Goal: Transaction & Acquisition: Purchase product/service

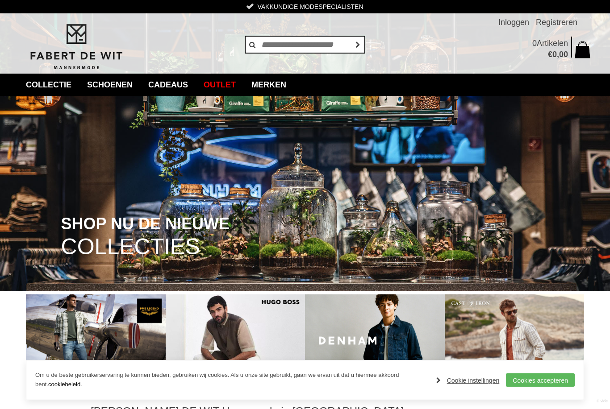
click at [0, 0] on link "Cast Iron" at bounding box center [0, 0] width 0 height 0
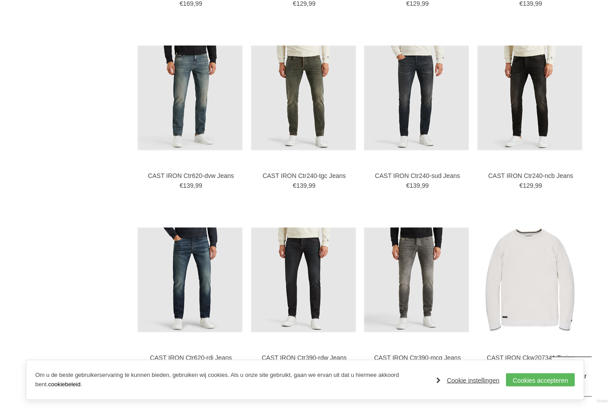
scroll to position [1006, 0]
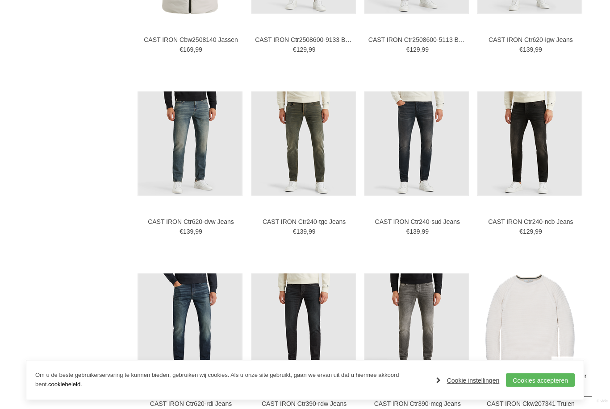
click at [0, 0] on img at bounding box center [0, 0] width 0 height 0
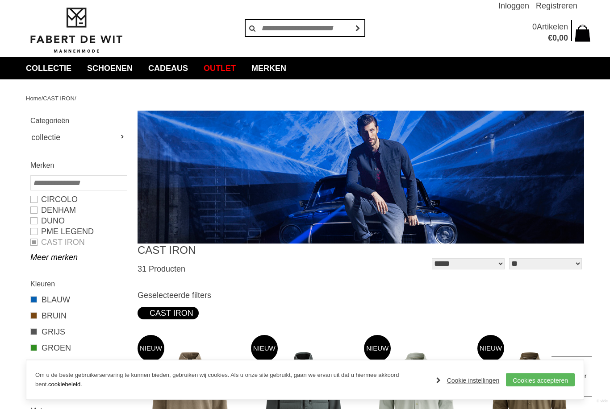
scroll to position [0, 0]
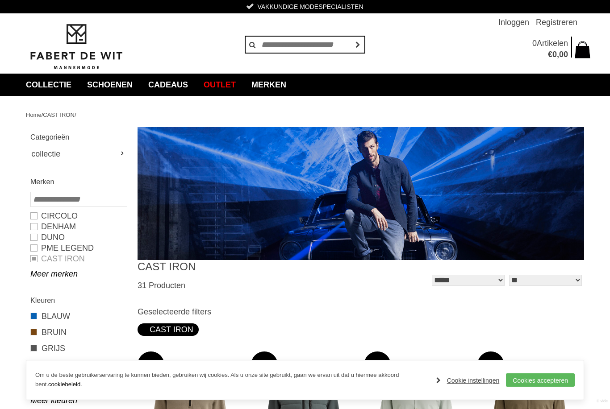
click at [53, 274] on link "Meer merken" at bounding box center [78, 274] width 96 height 11
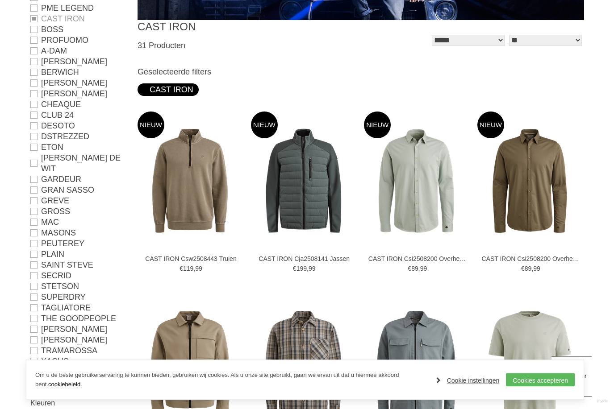
scroll to position [240, 0]
click at [34, 292] on link "SUPERDRY" at bounding box center [78, 297] width 96 height 11
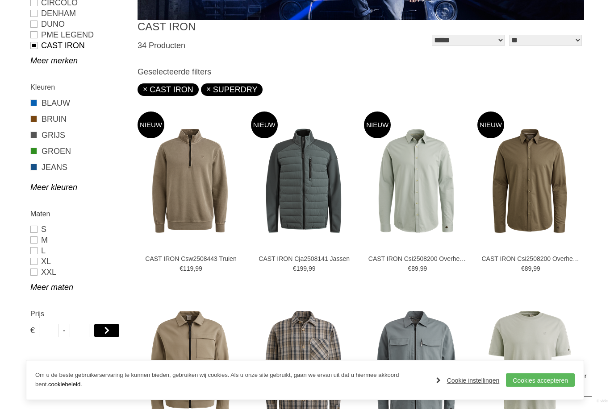
type input "**"
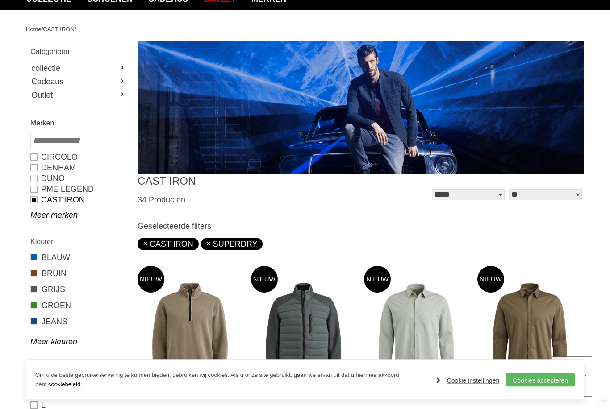
scroll to position [70, 0]
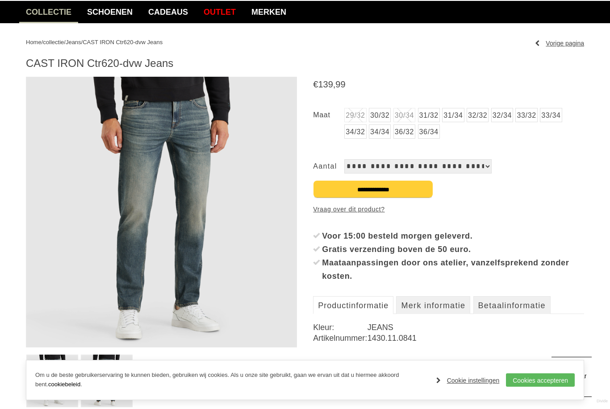
scroll to position [75, 0]
